Goal: Transaction & Acquisition: Purchase product/service

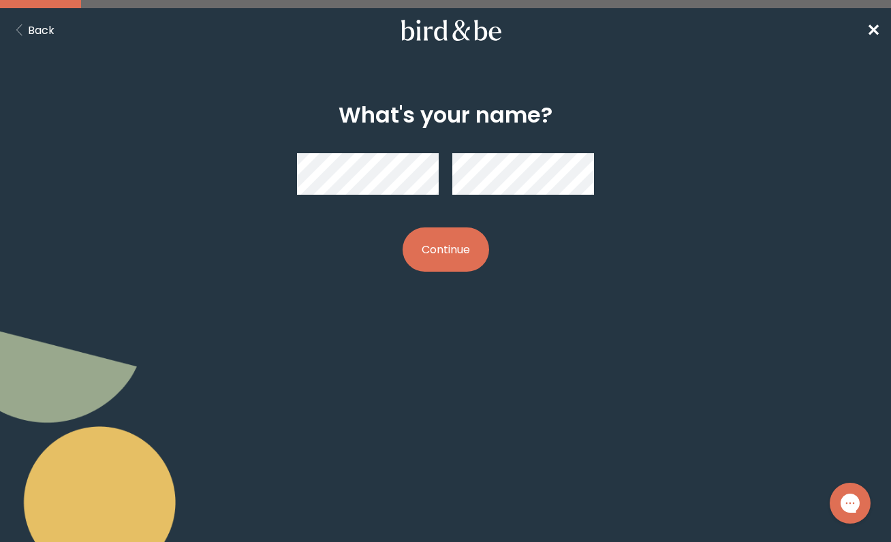
click at [482, 145] on div at bounding box center [445, 173] width 296 height 63
click at [670, 288] on div "What's your name? Continue" at bounding box center [445, 186] width 891 height 235
click at [459, 243] on button "Continue" at bounding box center [446, 249] width 87 height 44
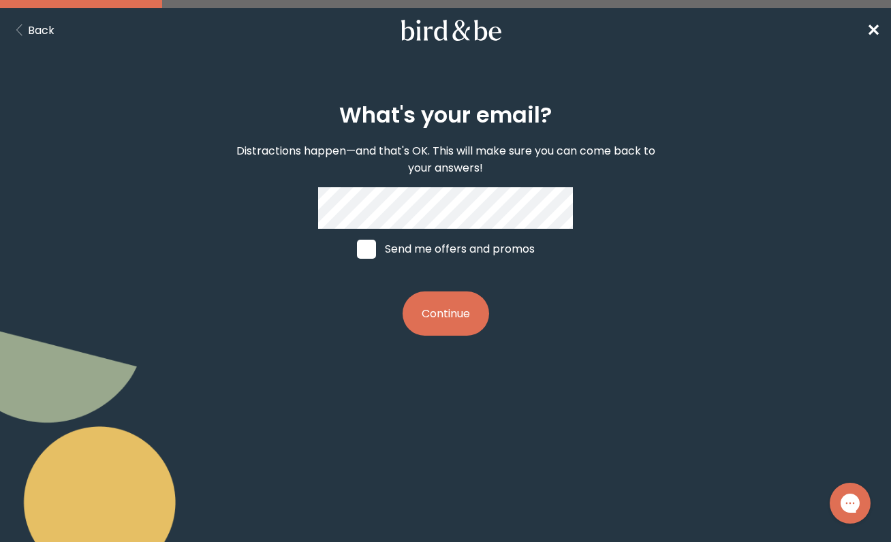
click at [451, 311] on button "Continue" at bounding box center [446, 314] width 87 height 44
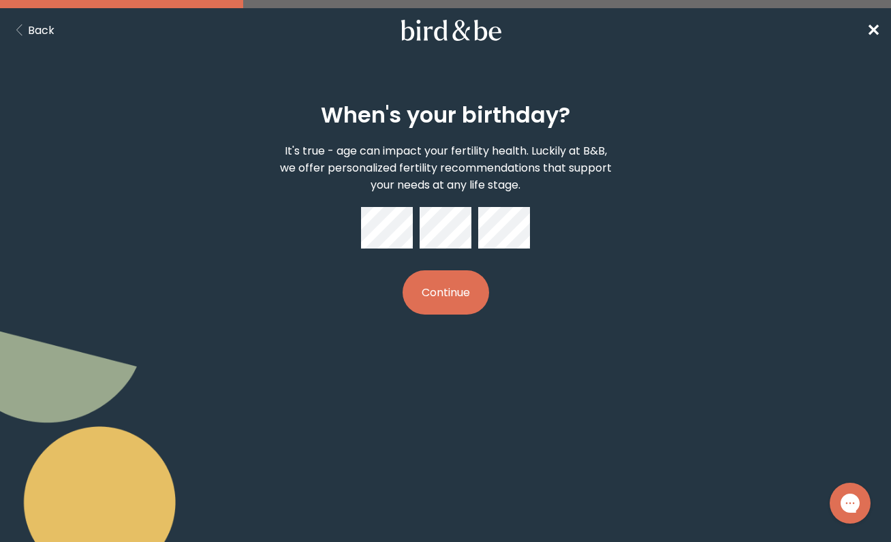
click at [477, 283] on button "Continue" at bounding box center [446, 292] width 87 height 44
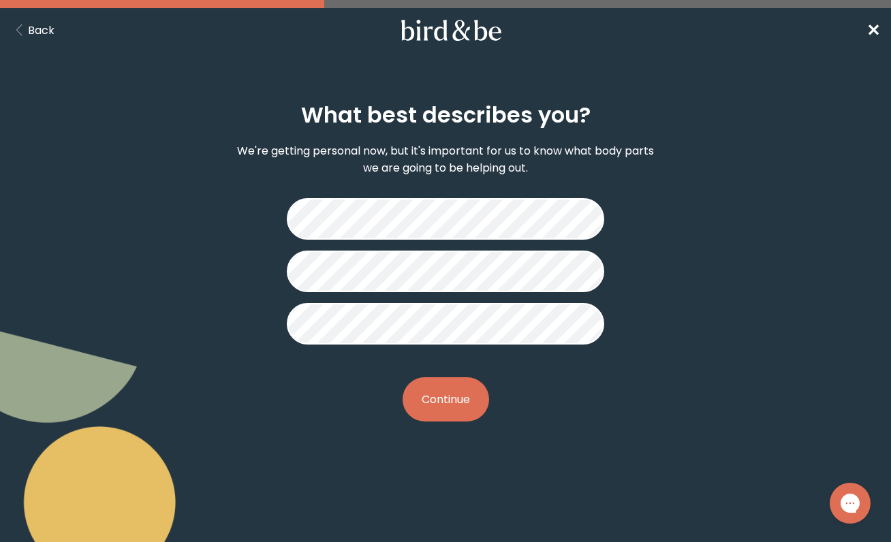
click at [457, 408] on button "Continue" at bounding box center [446, 399] width 87 height 44
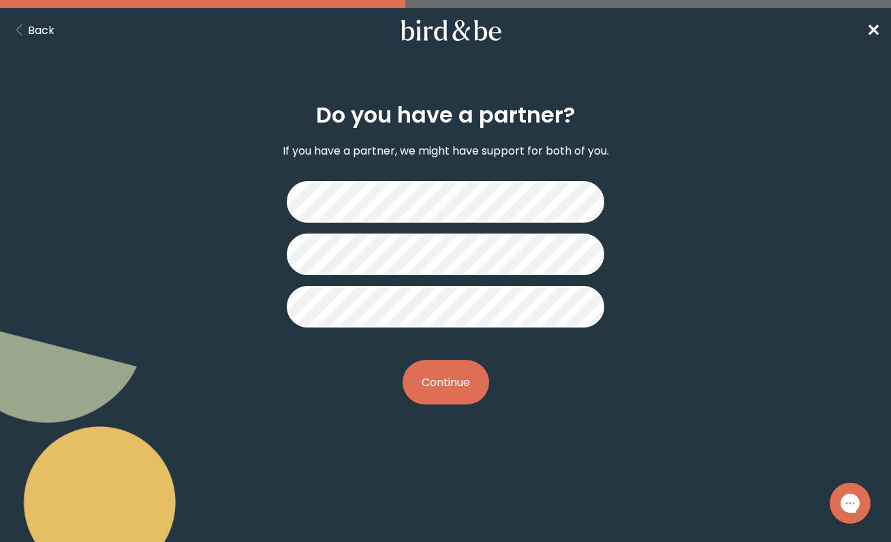
click at [462, 364] on button "Continue" at bounding box center [446, 382] width 87 height 44
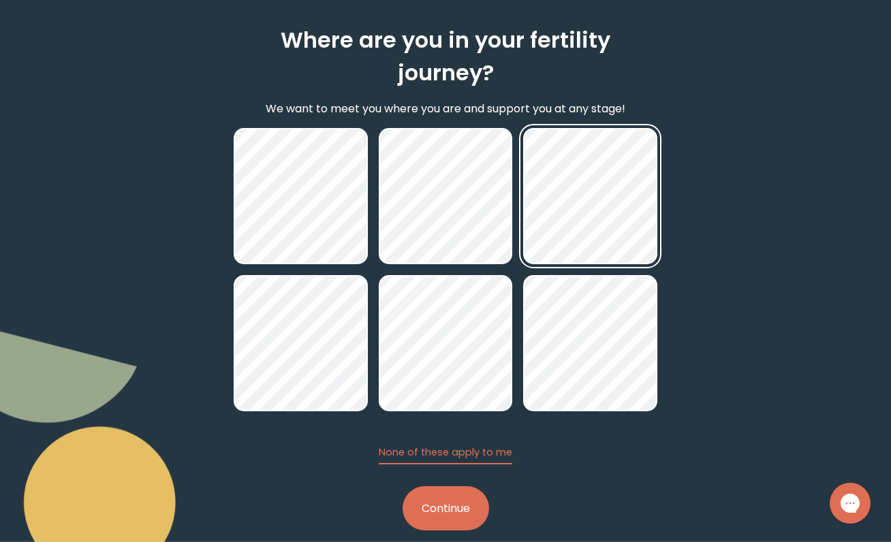
scroll to position [86, 0]
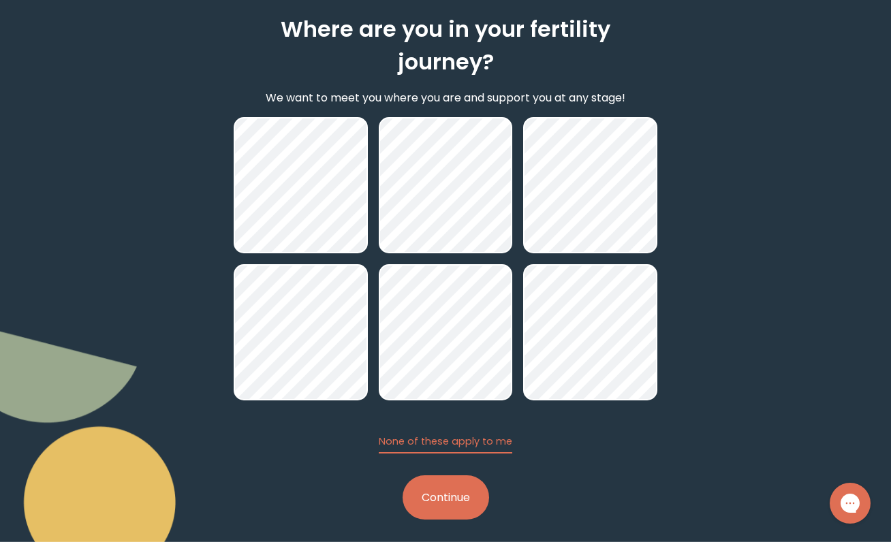
click at [454, 502] on button "Continue" at bounding box center [446, 497] width 87 height 44
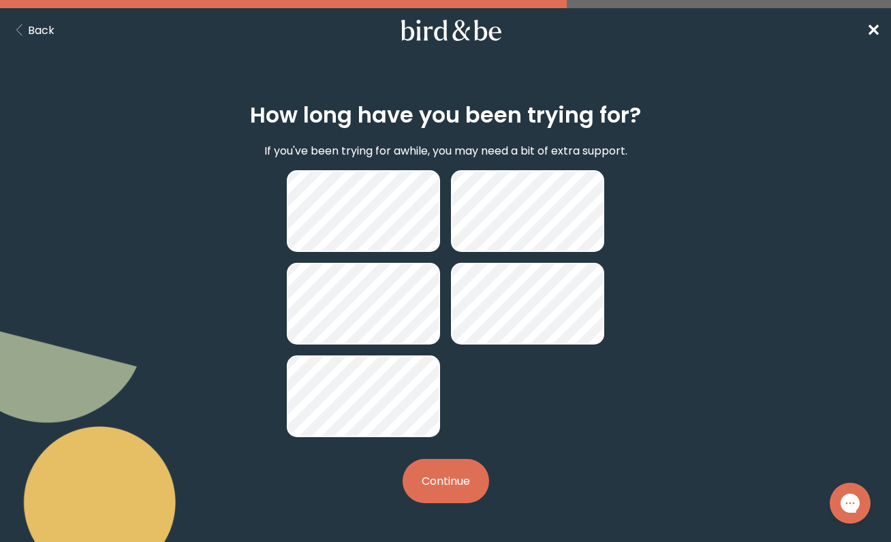
click at [438, 464] on button "Continue" at bounding box center [446, 481] width 87 height 44
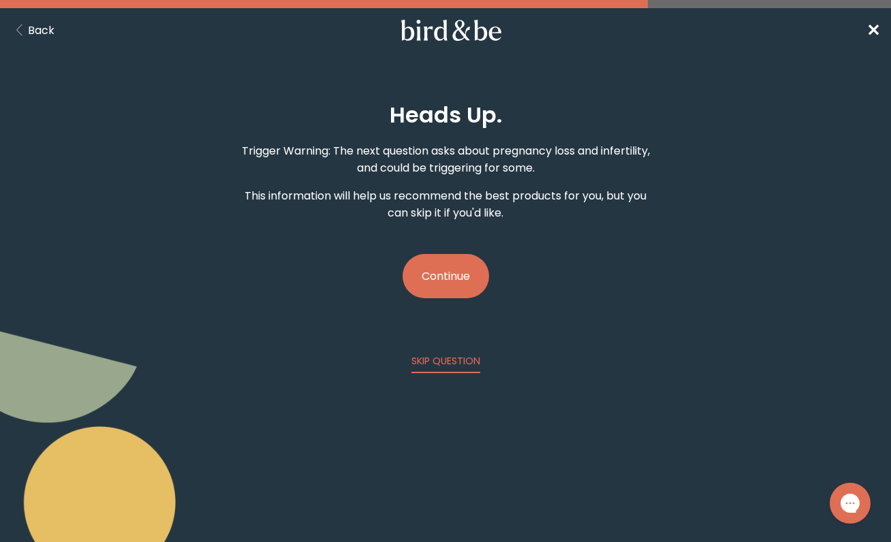
click at [469, 274] on button "Continue" at bounding box center [446, 276] width 87 height 44
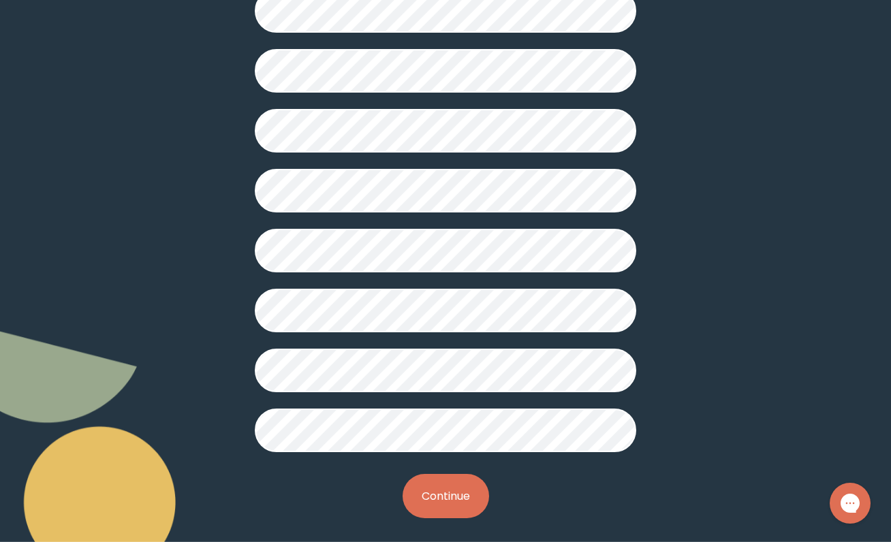
scroll to position [312, 0]
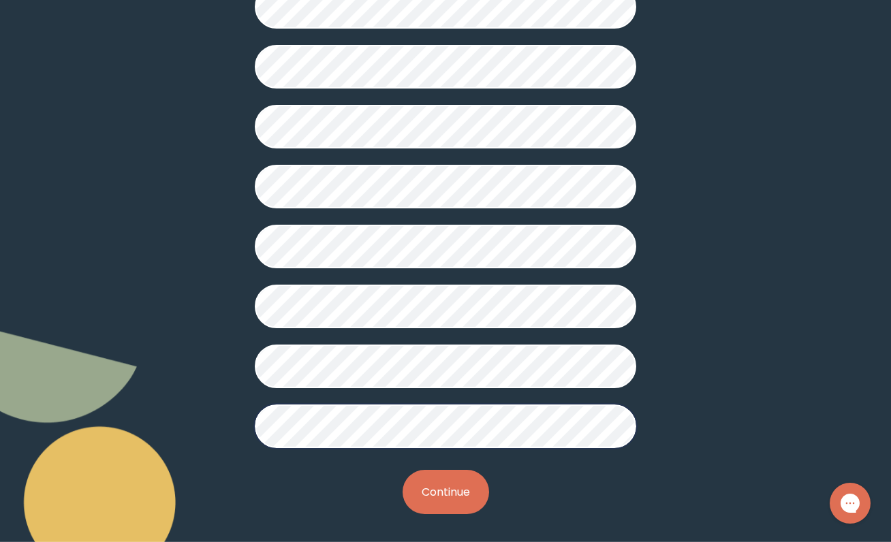
click at [423, 482] on button "Continue" at bounding box center [446, 492] width 87 height 44
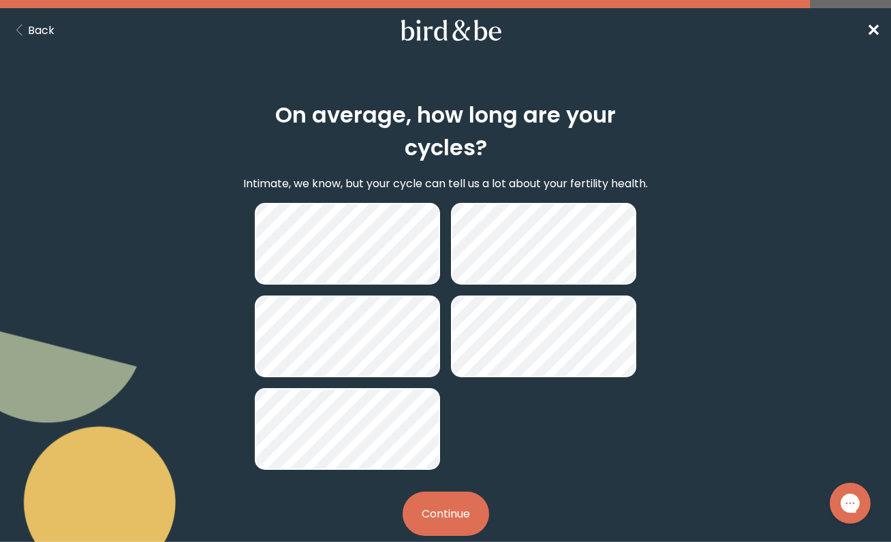
click at [460, 518] on button "Continue" at bounding box center [446, 514] width 87 height 44
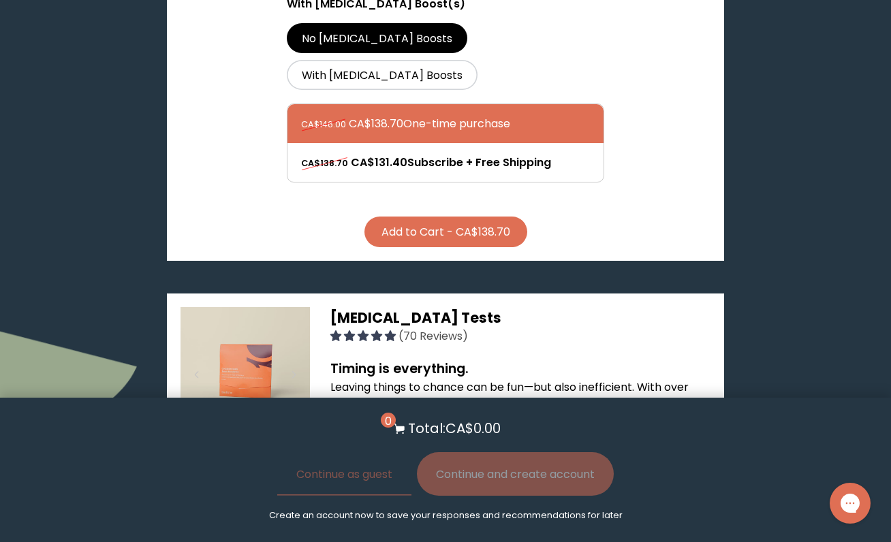
scroll to position [636, 0]
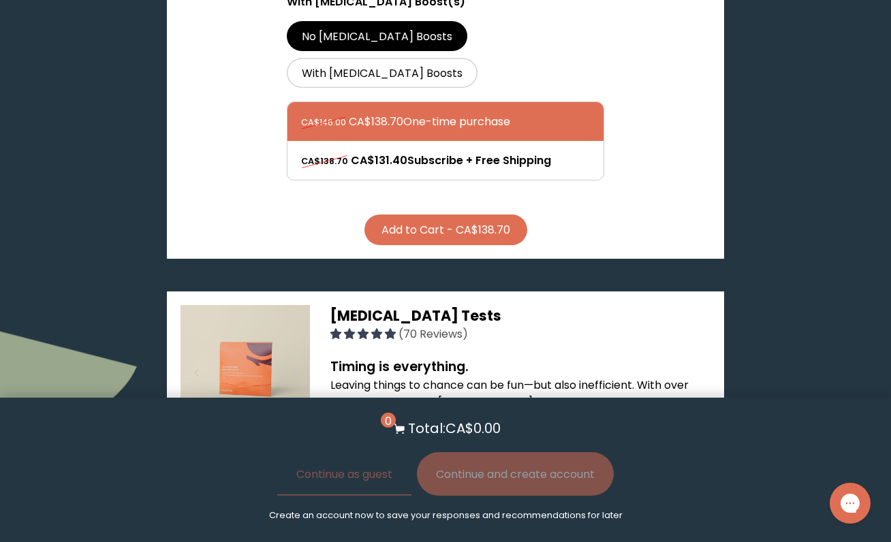
click at [434, 215] on button "Add to Cart - CA$138.70" at bounding box center [445, 230] width 163 height 31
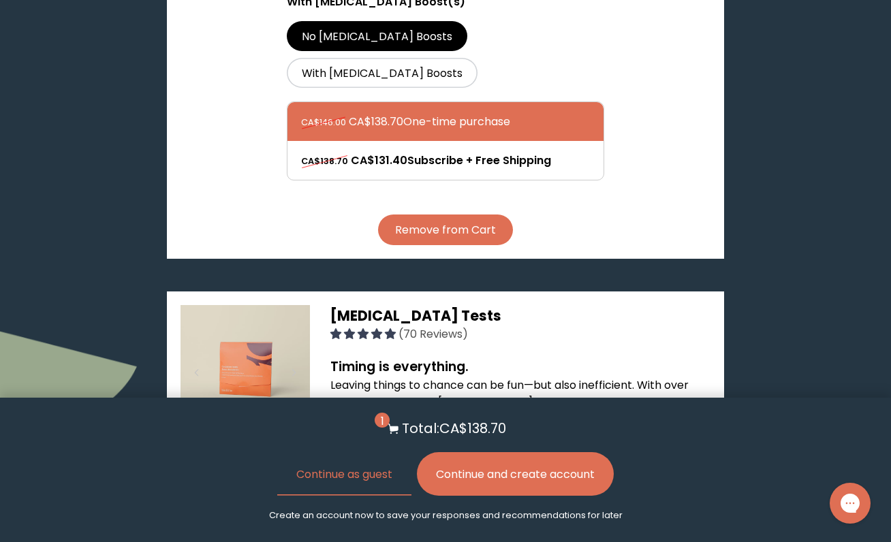
click at [499, 488] on button "Continue and create account" at bounding box center [515, 474] width 197 height 44
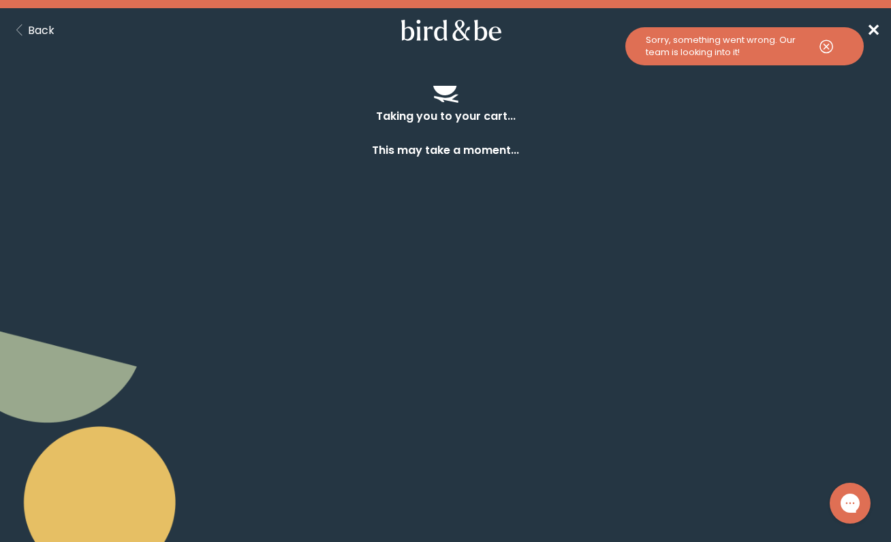
click at [830, 48] on icon at bounding box center [826, 46] width 34 height 18
